Goal: Information Seeking & Learning: Learn about a topic

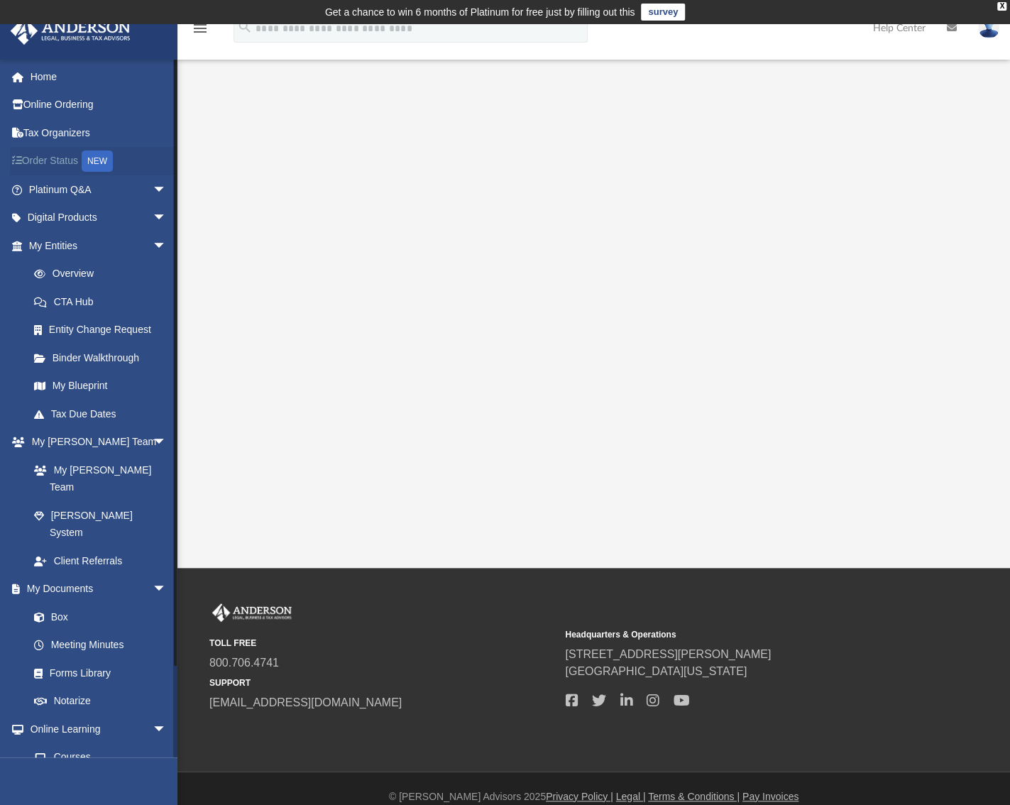
click at [74, 160] on link "Order Status NEW" at bounding box center [99, 161] width 178 height 29
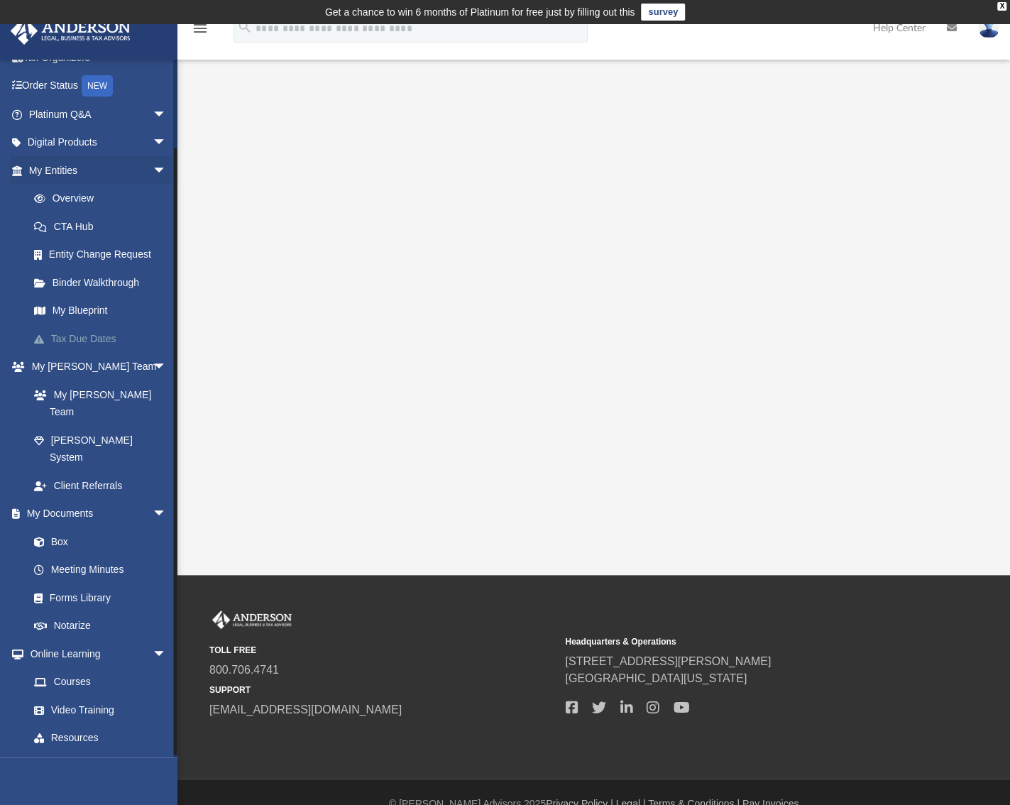
scroll to position [94, 0]
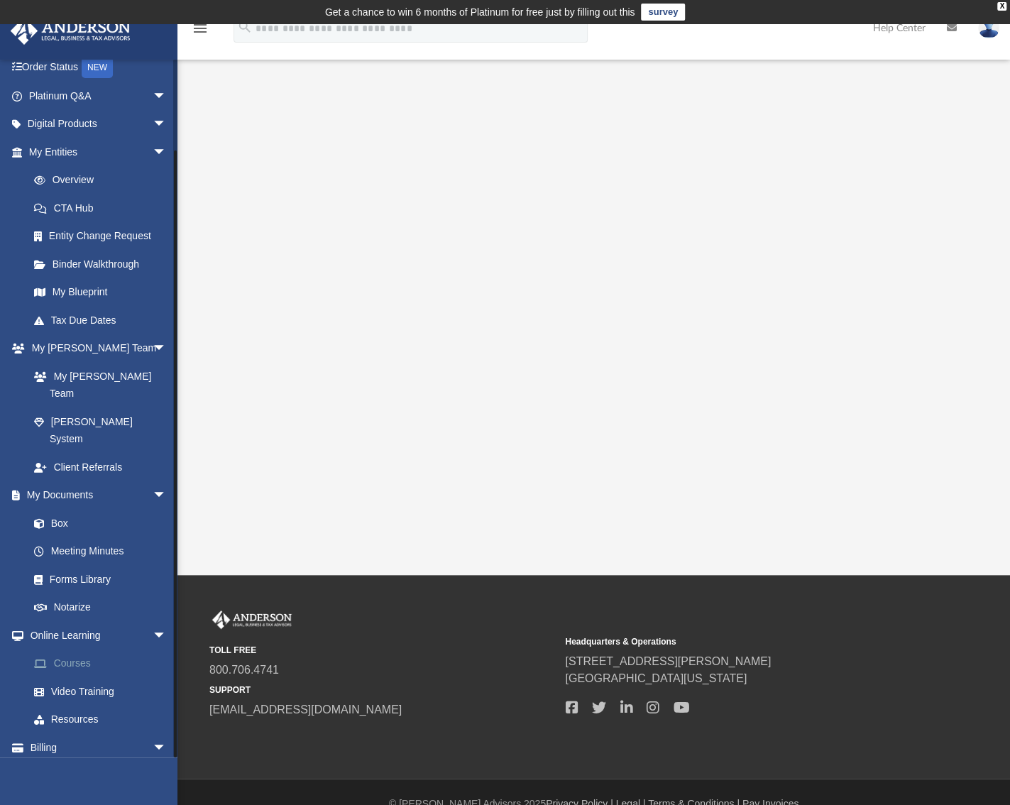
click at [77, 650] on link "Courses" at bounding box center [104, 664] width 168 height 28
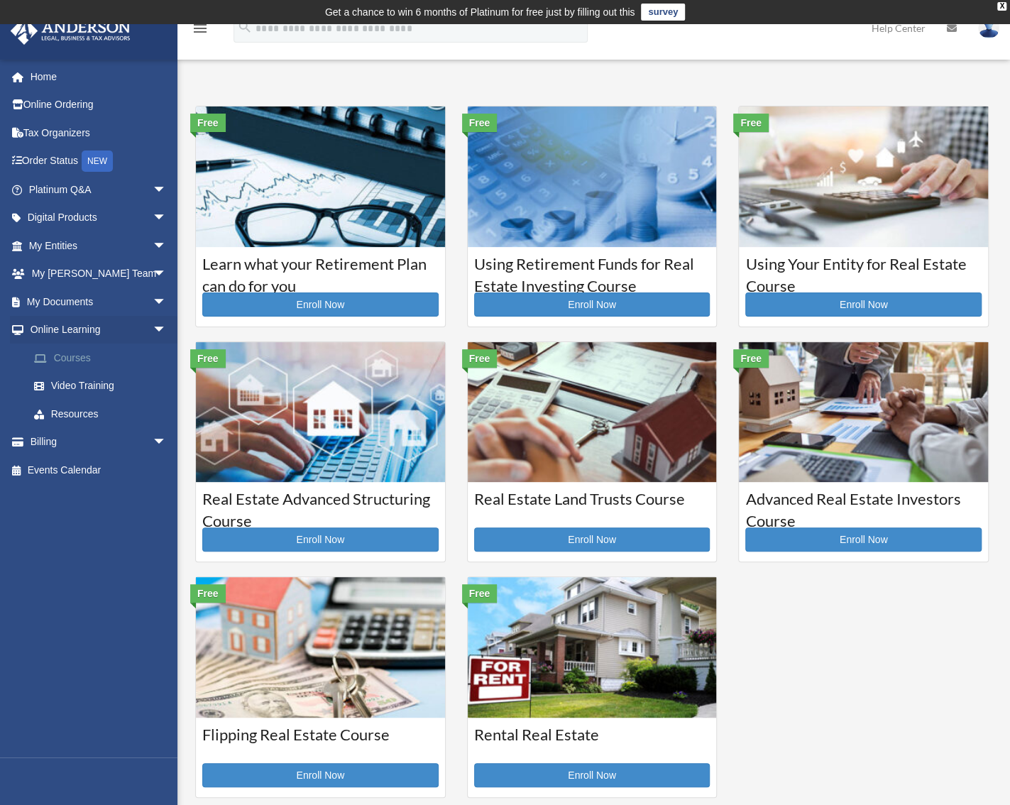
click at [82, 360] on link "Courses" at bounding box center [104, 358] width 168 height 28
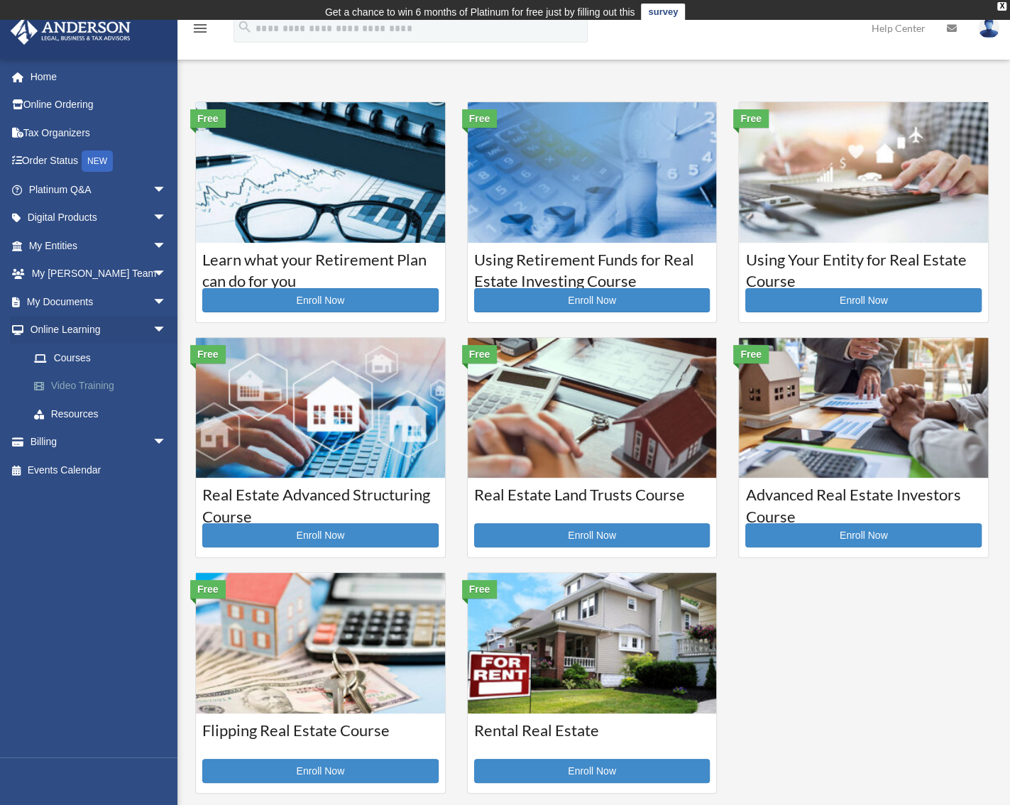
click at [87, 384] on link "Video Training" at bounding box center [104, 386] width 168 height 28
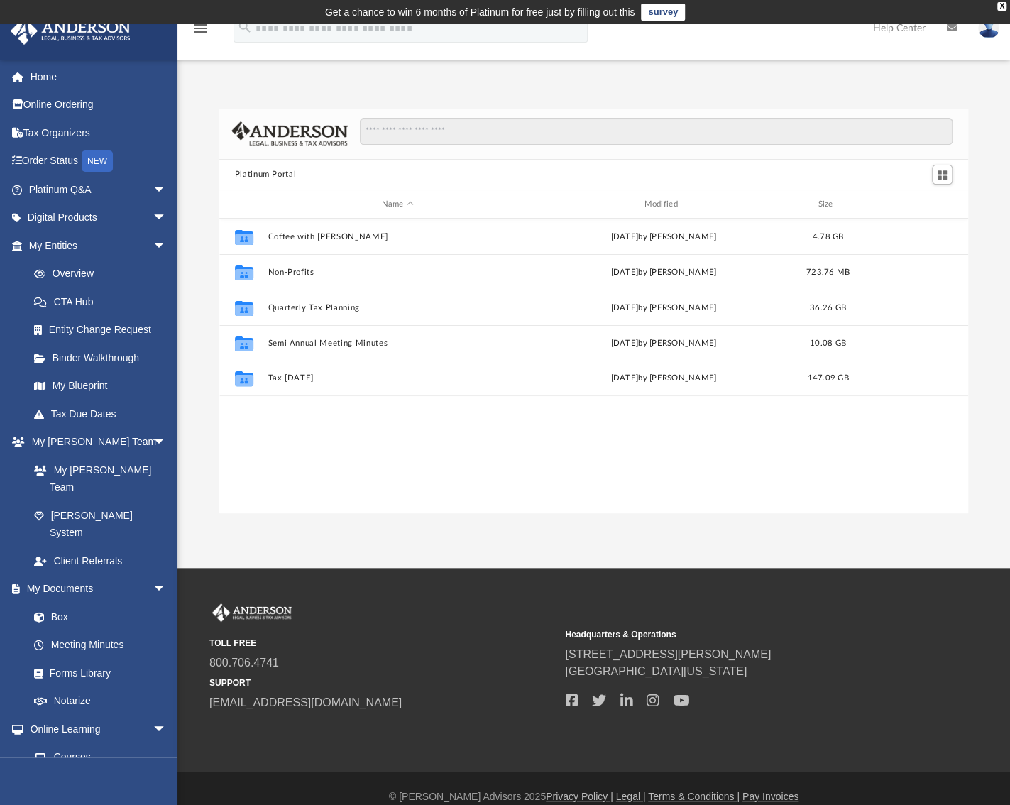
scroll to position [312, 738]
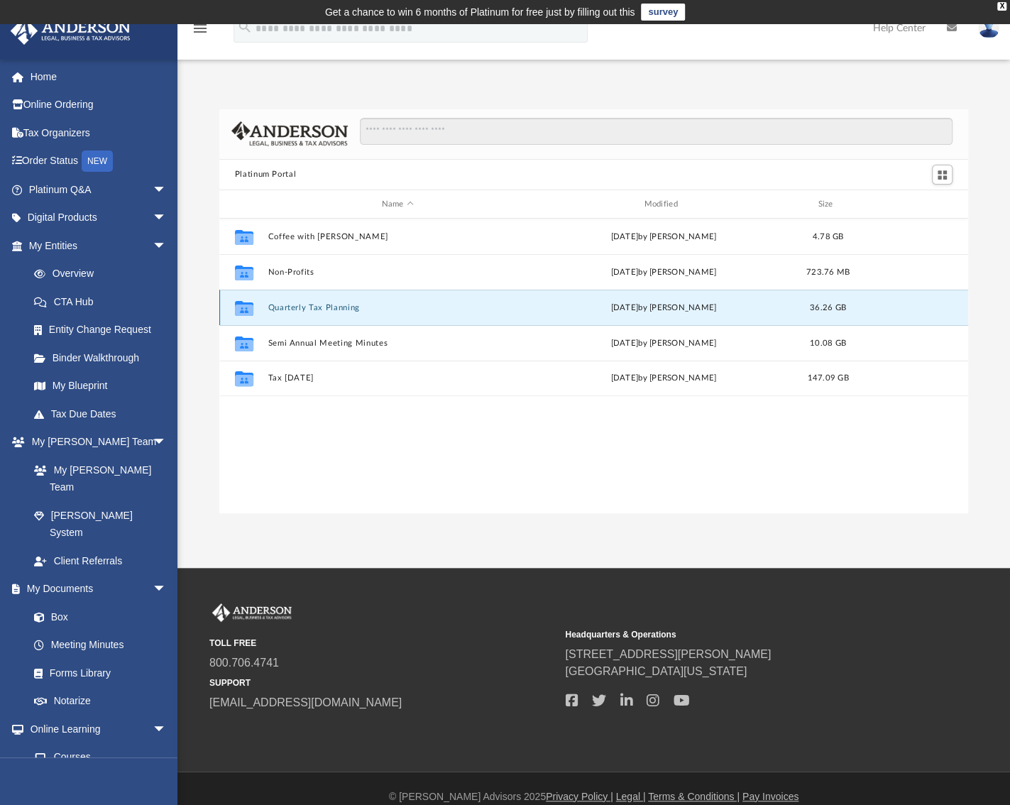
click at [276, 310] on button "Quarterly Tax Planning" at bounding box center [398, 307] width 260 height 9
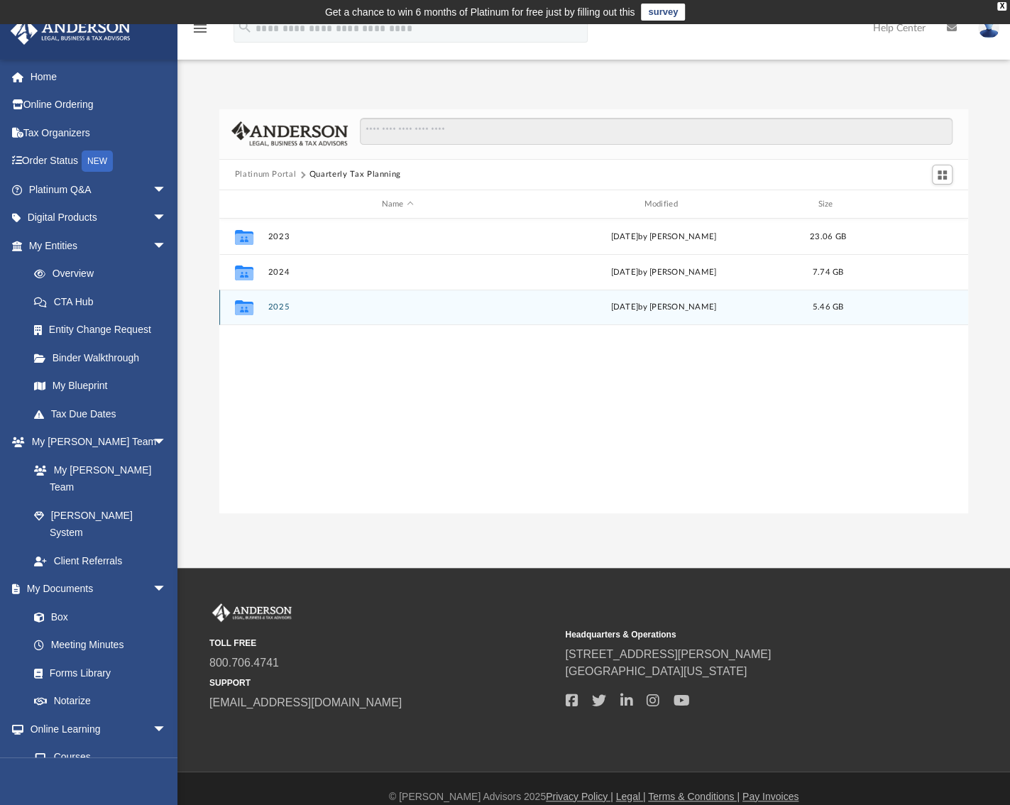
click at [278, 312] on div "Collaborated Folder 2025 [DATE] by [PERSON_NAME] 5.46 GB" at bounding box center [593, 307] width 749 height 35
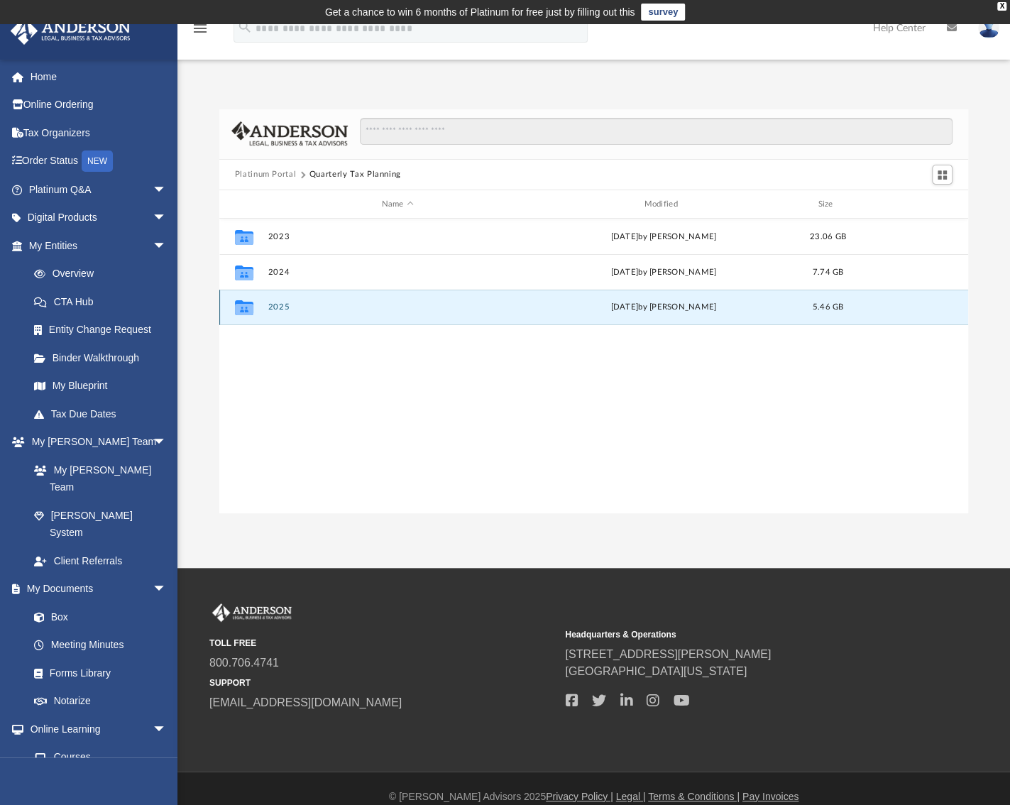
click at [273, 306] on button "2025" at bounding box center [398, 307] width 260 height 9
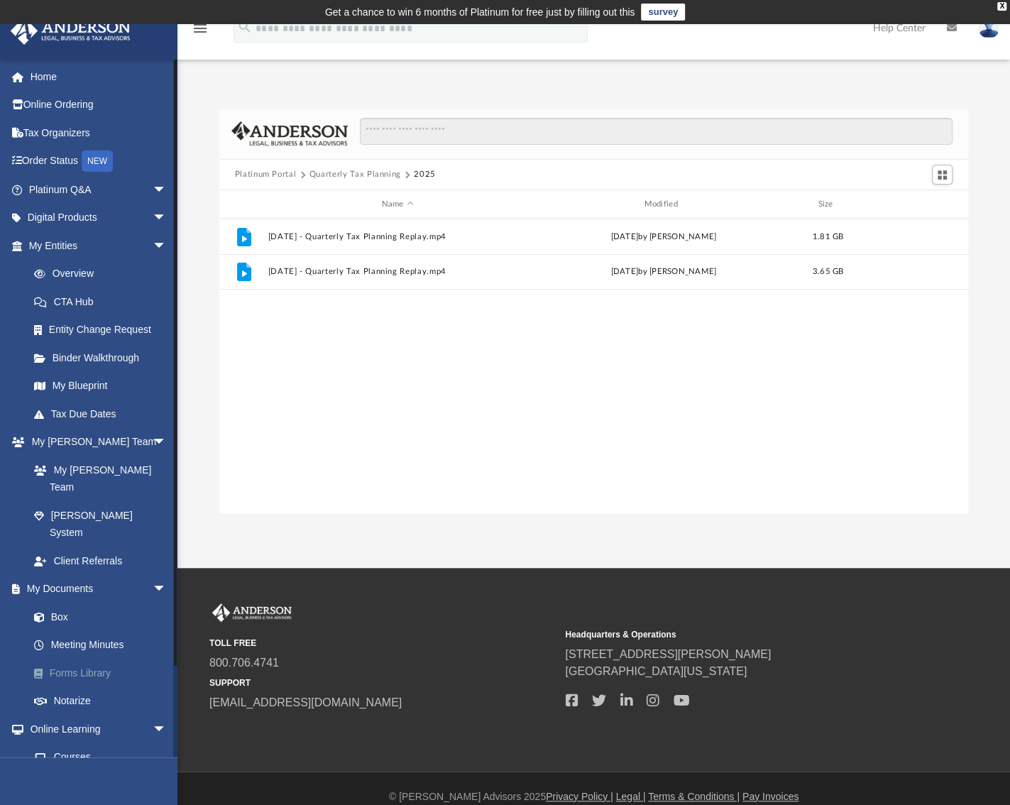
click at [83, 659] on link "Forms Library" at bounding box center [104, 673] width 168 height 28
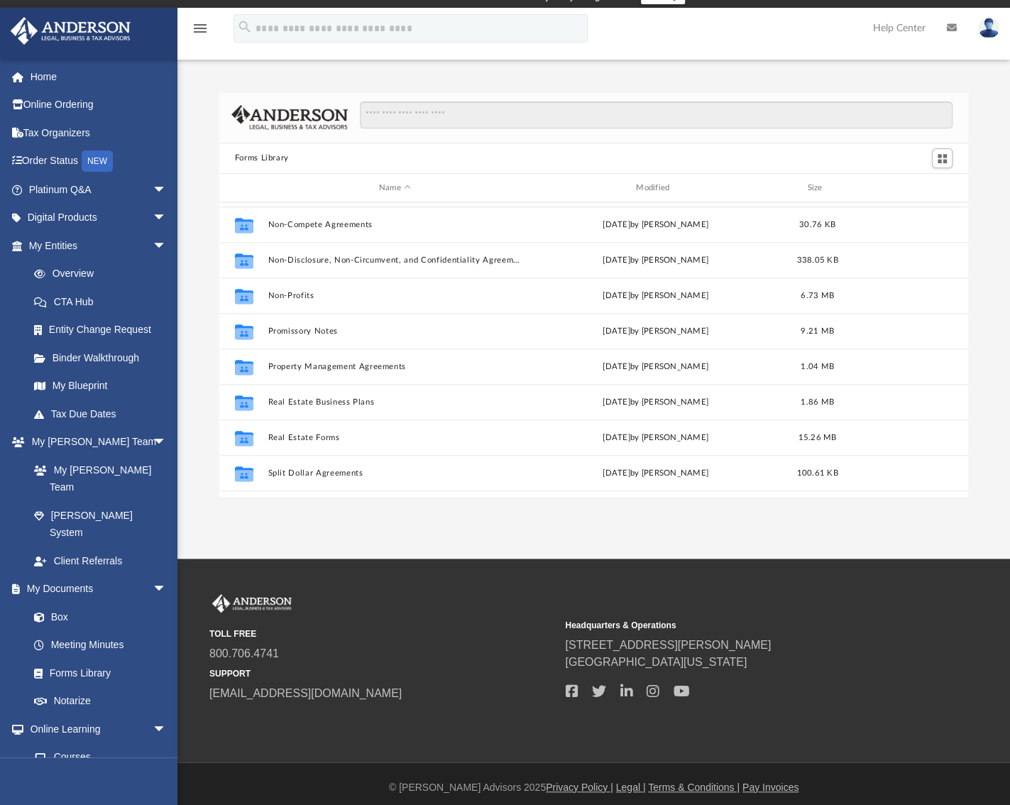
scroll to position [770, 0]
